Goal: Navigation & Orientation: Understand site structure

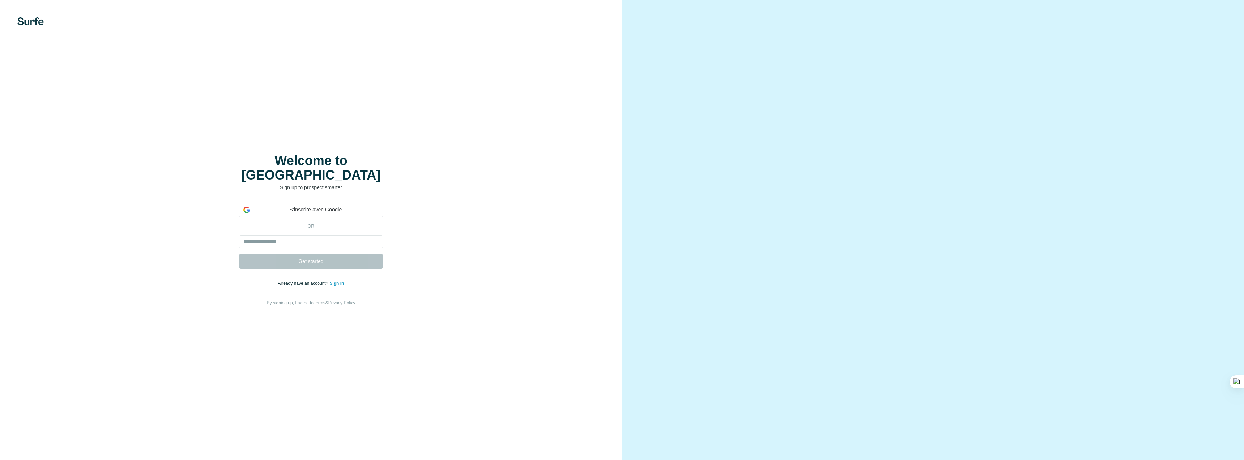
drag, startPoint x: 0, startPoint y: 0, endPoint x: 339, endPoint y: 276, distance: 437.2
click at [339, 281] on link "Sign in" at bounding box center [336, 283] width 14 height 5
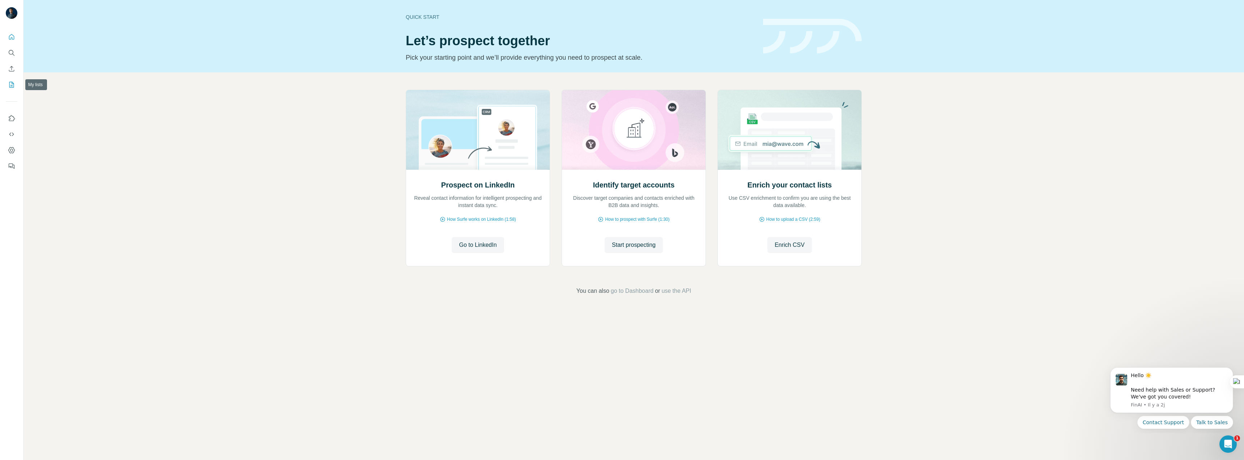
click at [9, 82] on icon "My lists" at bounding box center [11, 84] width 7 height 7
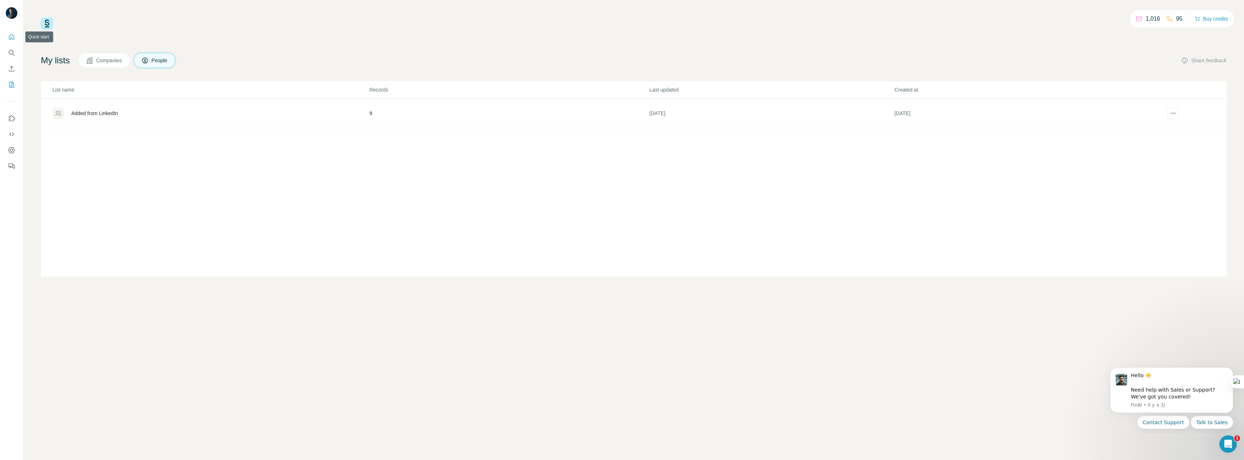
click at [12, 36] on icon "Quick start" at bounding box center [11, 36] width 7 height 7
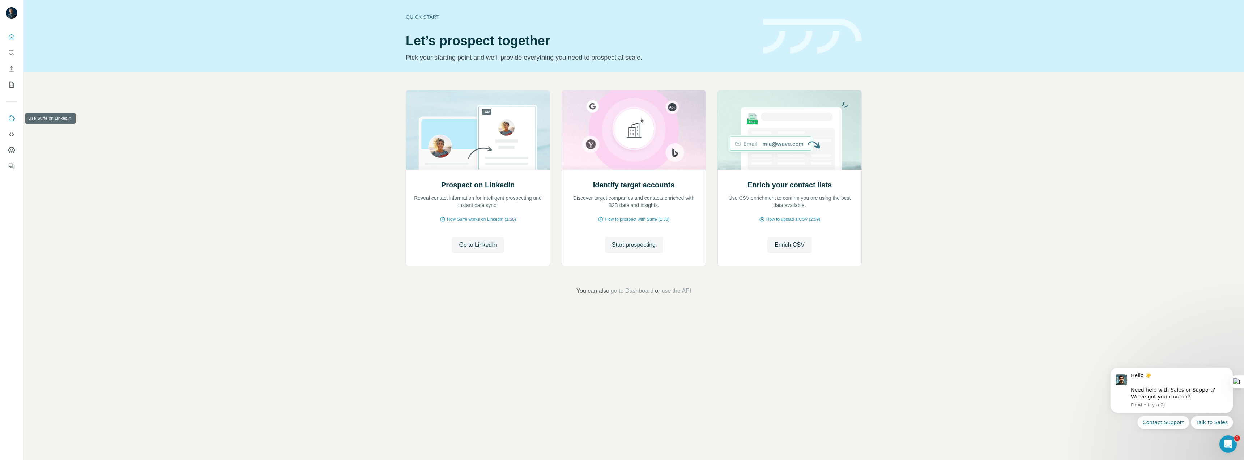
click at [13, 117] on icon "Use Surfe on LinkedIn" at bounding box center [11, 118] width 7 height 7
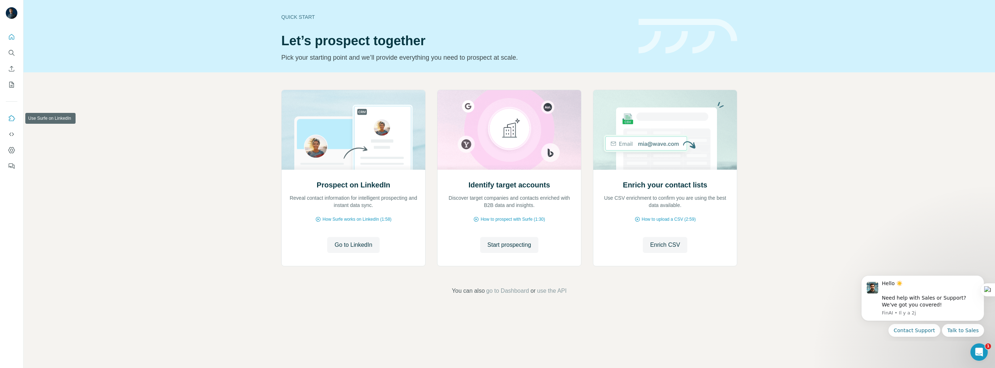
click at [12, 120] on icon "Use Surfe on LinkedIn" at bounding box center [11, 118] width 7 height 7
